Goal: Find specific page/section: Find specific page/section

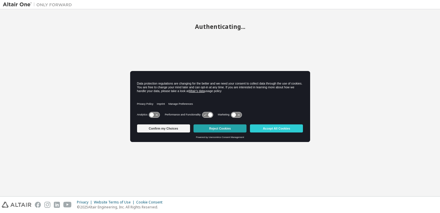
click at [207, 130] on button "Reject Cookies" at bounding box center [220, 128] width 53 height 8
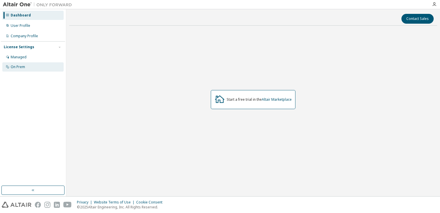
click at [23, 66] on div "On Prem" at bounding box center [18, 67] width 14 height 5
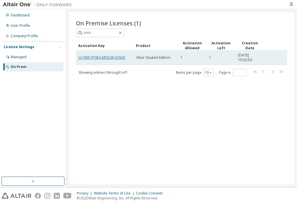
click at [119, 56] on link "LX73M-YP0K3-M5D2B-ICNXZ" at bounding box center [102, 57] width 47 height 5
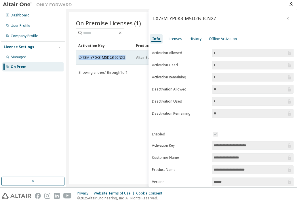
drag, startPoint x: 125, startPoint y: 56, endPoint x: 78, endPoint y: 57, distance: 47.0
click at [79, 57] on div "LX73M-YP0K3-M5D2B-ICNXZ" at bounding box center [105, 57] width 52 height 5
